Goal: Information Seeking & Learning: Learn about a topic

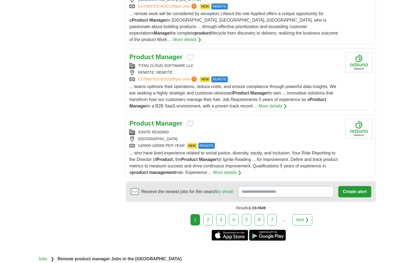
scroll to position [649, 0]
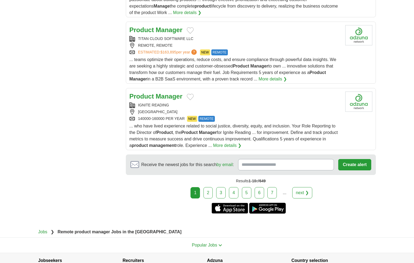
click at [304, 187] on link "next ❯" at bounding box center [302, 192] width 20 height 11
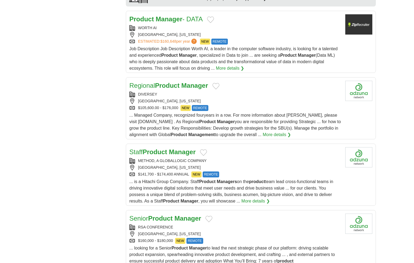
scroll to position [541, 0]
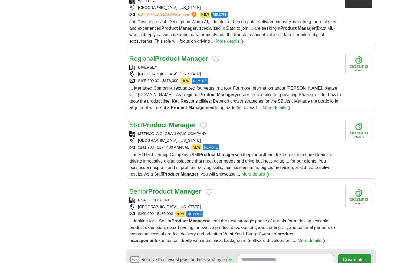
drag, startPoint x: 183, startPoint y: 59, endPoint x: 302, endPoint y: 97, distance: 125.3
click at [302, 97] on div "... Managed Company, recognized fouryears in a row. For more information about …" at bounding box center [234, 98] width 211 height 26
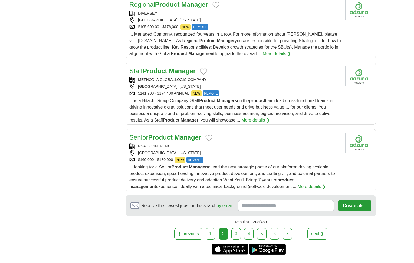
scroll to position [622, 0]
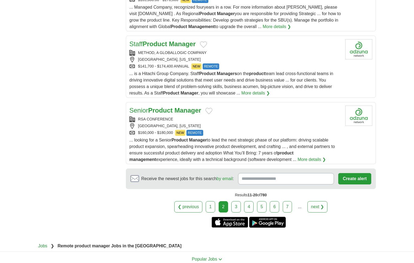
click at [319, 206] on link "next ❯" at bounding box center [317, 206] width 20 height 11
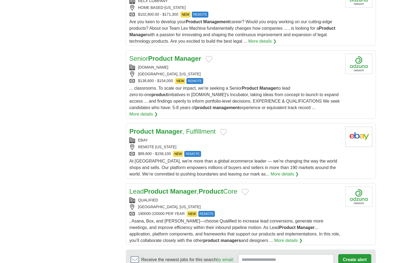
scroll to position [568, 0]
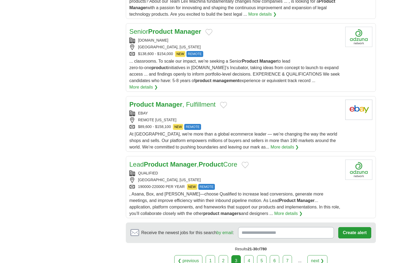
click at [322, 255] on link "next ❯" at bounding box center [317, 260] width 20 height 11
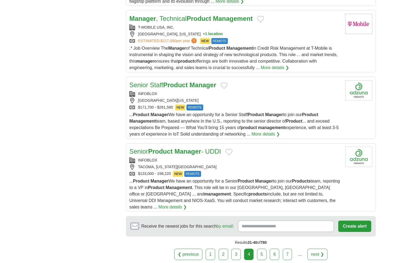
scroll to position [595, 0]
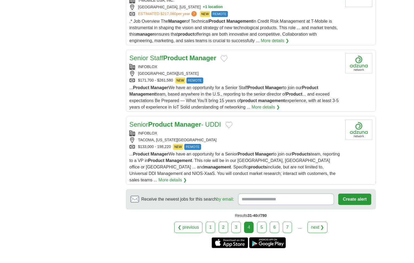
click at [325, 222] on link "next ❯" at bounding box center [317, 227] width 20 height 11
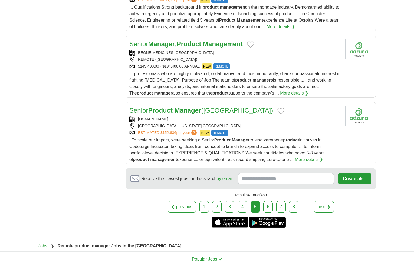
scroll to position [649, 0]
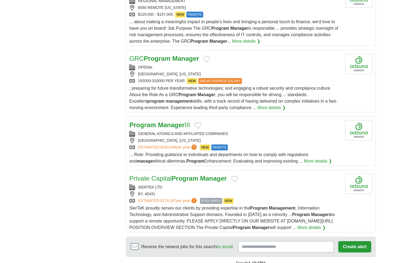
scroll to position [568, 0]
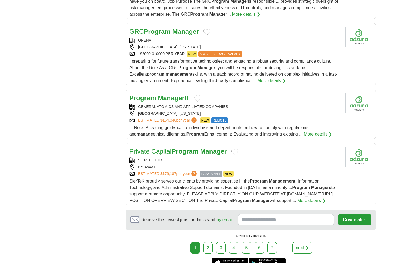
click at [299, 242] on link "next ❯" at bounding box center [302, 247] width 20 height 11
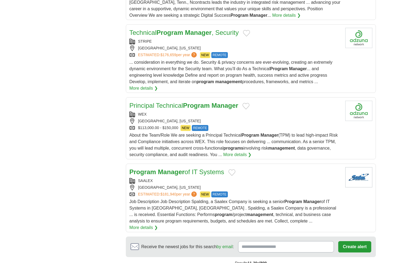
scroll to position [568, 0]
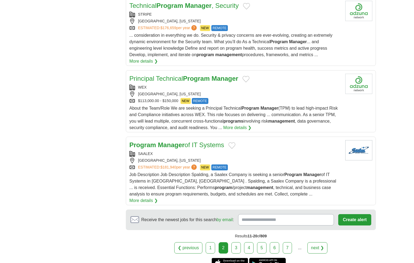
click at [319, 242] on link "next ❯" at bounding box center [317, 247] width 20 height 11
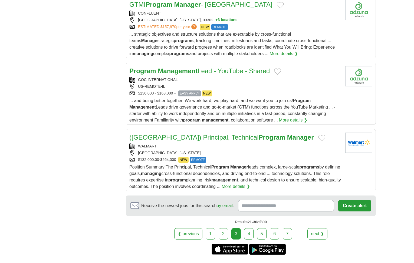
scroll to position [622, 0]
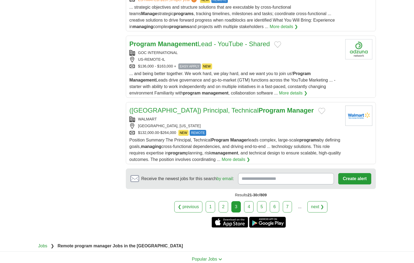
click at [318, 208] on link "next ❯" at bounding box center [317, 206] width 20 height 11
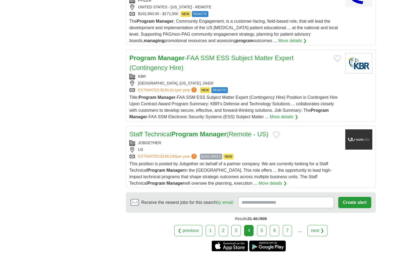
scroll to position [622, 0]
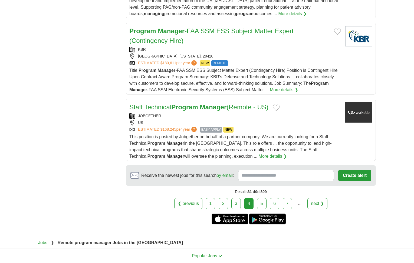
click at [327, 202] on div "❮ previous 1 2 3 4 5 6 7 ... next ❯" at bounding box center [251, 203] width 250 height 11
click at [315, 203] on link "next ❯" at bounding box center [317, 203] width 20 height 11
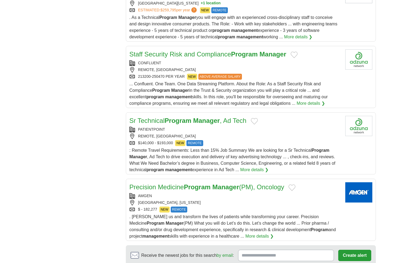
scroll to position [622, 0]
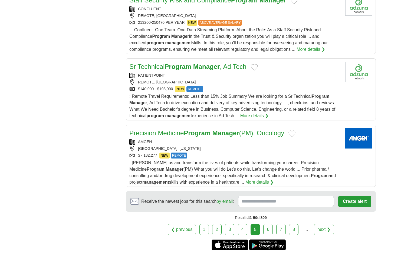
click at [320, 224] on link "next ❯" at bounding box center [324, 229] width 20 height 11
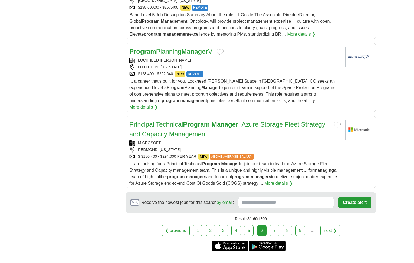
scroll to position [703, 0]
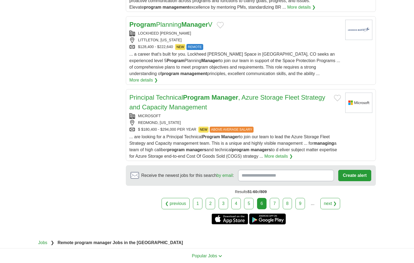
click at [325, 198] on link "next ❯" at bounding box center [330, 203] width 20 height 11
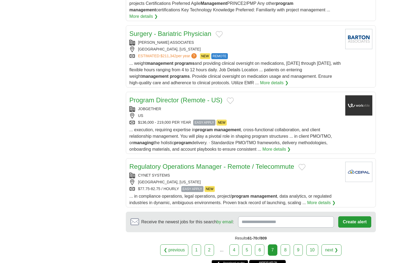
scroll to position [622, 0]
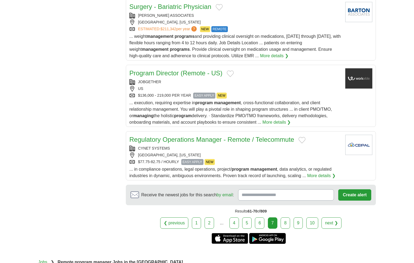
click at [325, 218] on link "next ❯" at bounding box center [331, 223] width 20 height 11
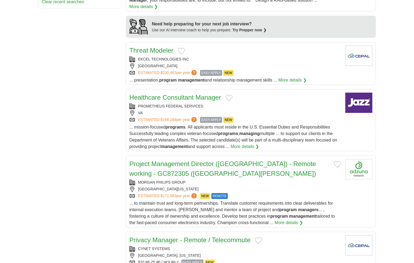
scroll to position [568, 0]
